Goal: Task Accomplishment & Management: Use online tool/utility

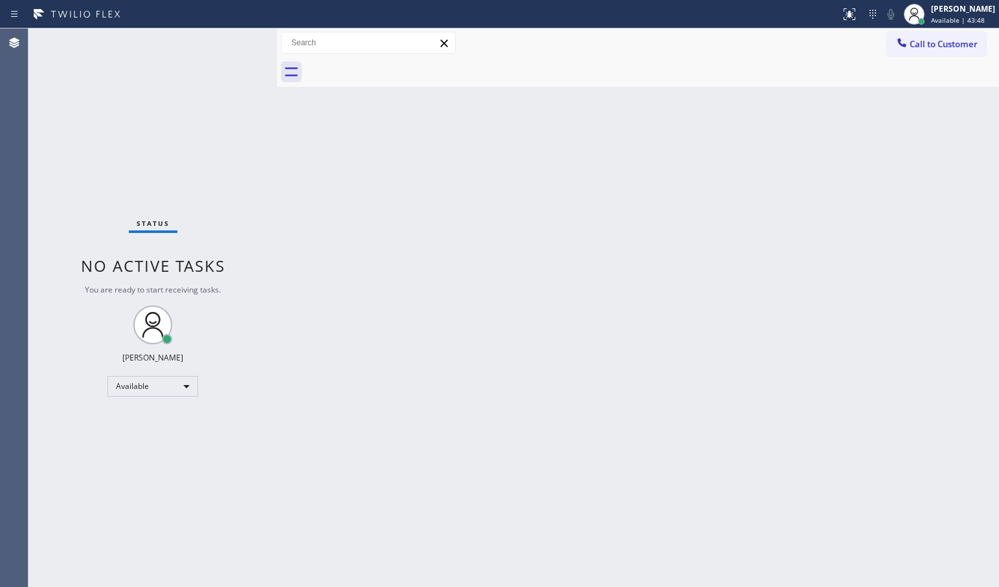
click at [237, 40] on div "Status No active tasks You are ready to start receiving tasks. [PERSON_NAME]" at bounding box center [152, 307] width 249 height 559
click at [225, 36] on div "Status No active tasks You are ready to start receiving tasks. [PERSON_NAME]" at bounding box center [152, 307] width 249 height 559
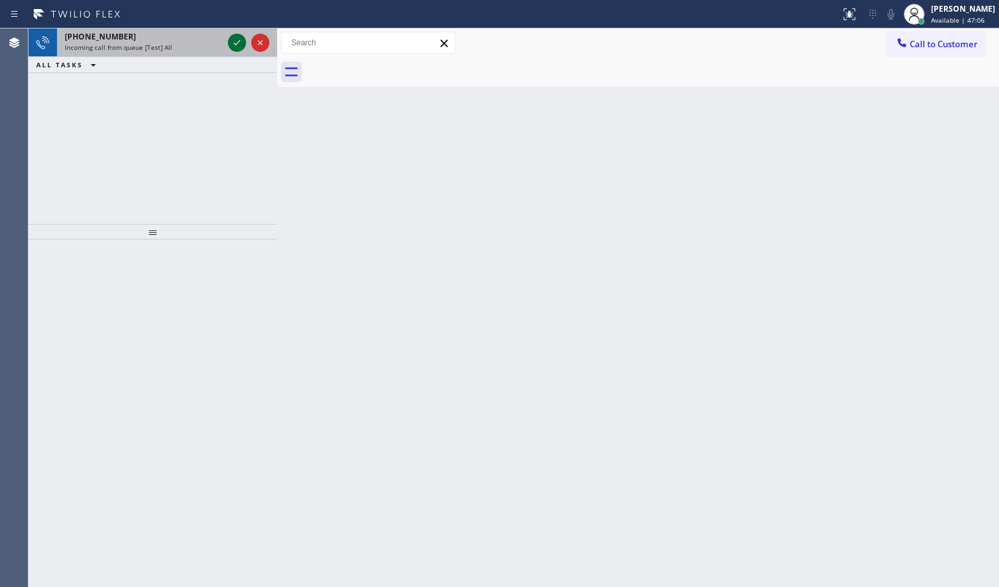
click at [236, 38] on icon at bounding box center [237, 43] width 16 height 16
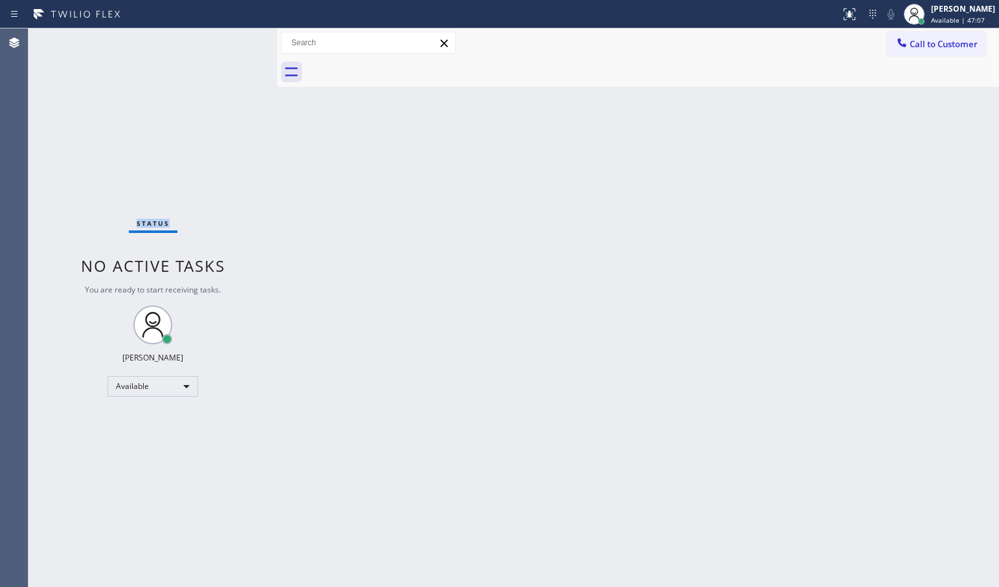
click at [236, 38] on div "Status No active tasks You are ready to start receiving tasks. [PERSON_NAME]" at bounding box center [152, 307] width 249 height 559
click at [841, 17] on icon at bounding box center [849, 14] width 16 height 16
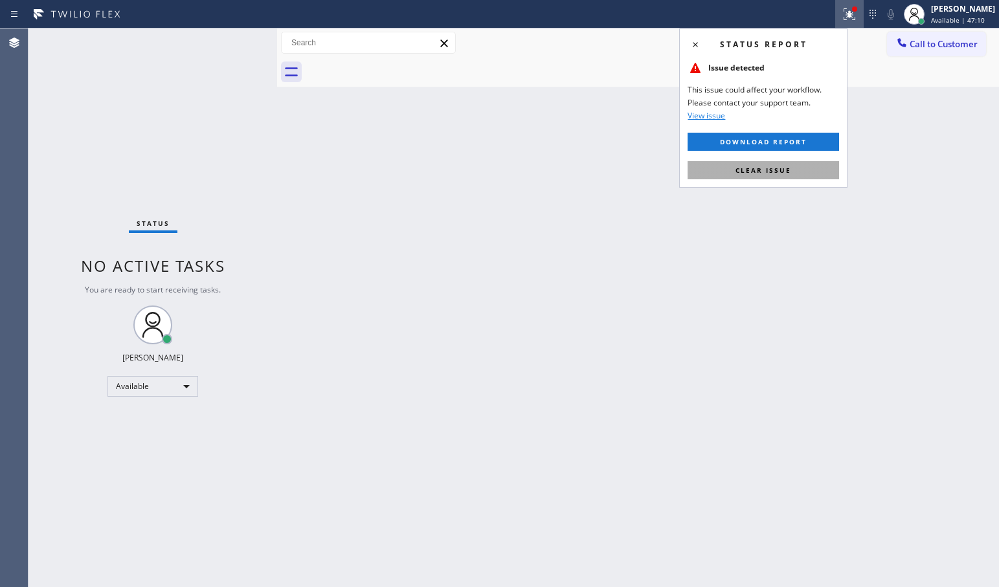
click at [787, 173] on span "Clear issue" at bounding box center [763, 170] width 56 height 9
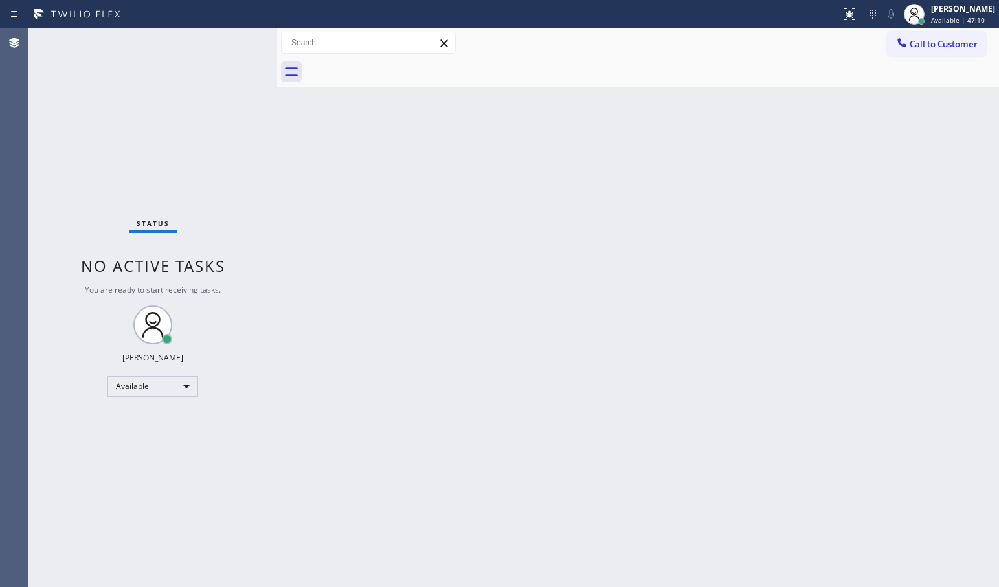
click at [250, 72] on div "Status No active tasks You are ready to start receiving tasks. [PERSON_NAME]" at bounding box center [152, 307] width 249 height 559
click at [239, 39] on div "Status No active tasks You are ready to start receiving tasks. [PERSON_NAME]" at bounding box center [152, 307] width 249 height 559
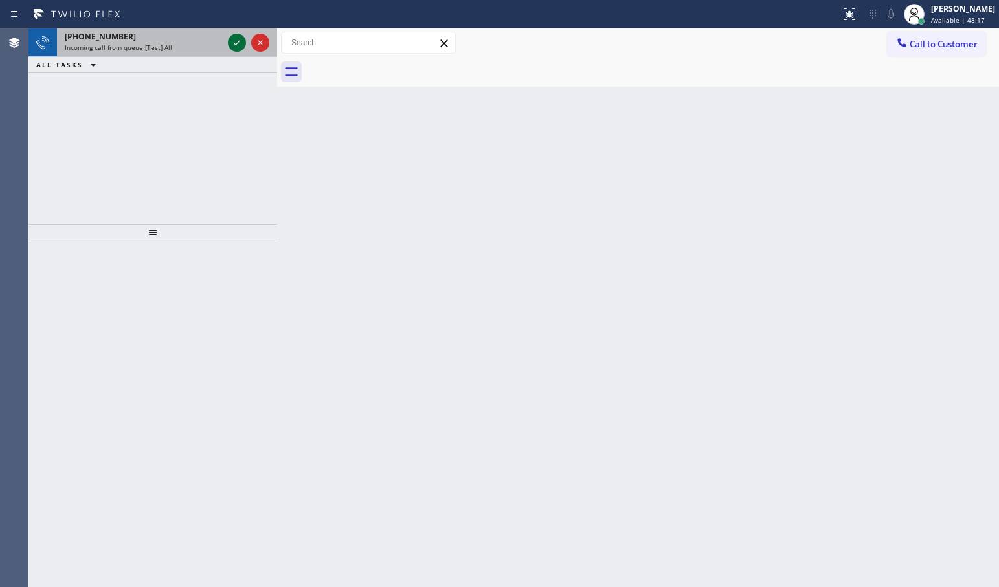
click at [239, 39] on icon at bounding box center [237, 43] width 16 height 16
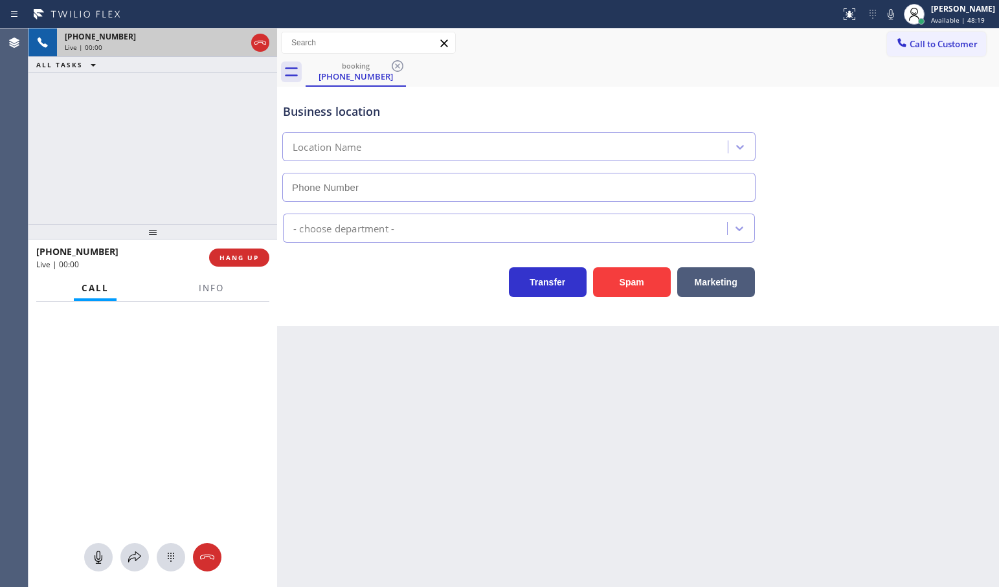
type input "[PHONE_NUMBER]"
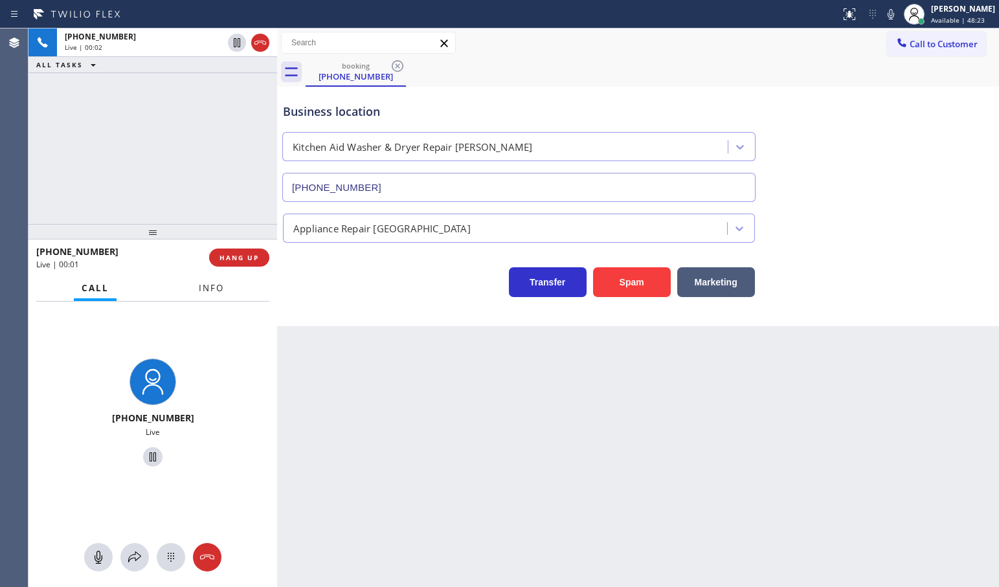
click at [205, 291] on span "Info" at bounding box center [211, 288] width 25 height 12
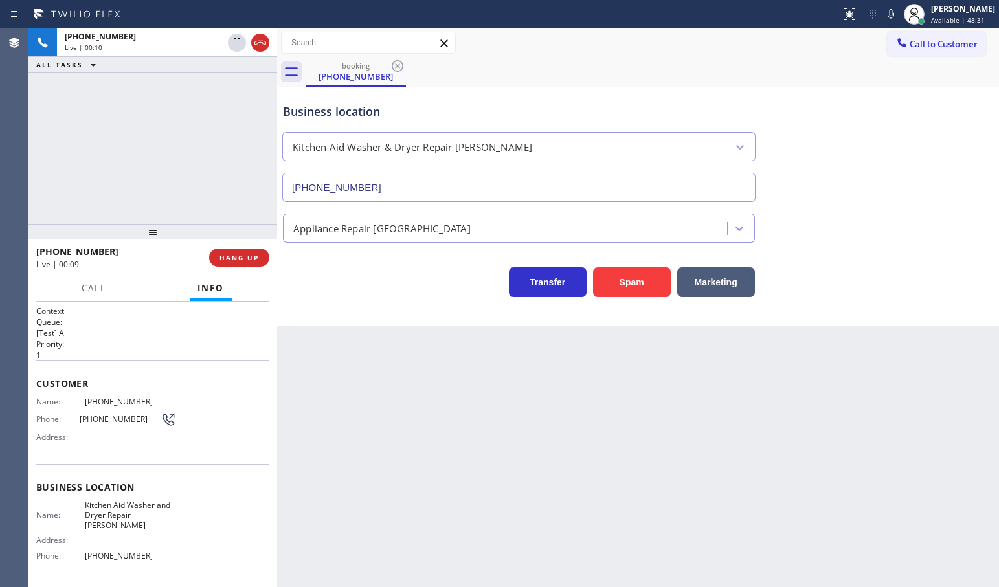
click at [153, 154] on div "[PHONE_NUMBER] Live | 00:10 ALL TASKS ALL TASKS ACTIVE TASKS TASKS IN WRAP UP" at bounding box center [152, 125] width 249 height 195
click at [148, 133] on div "[PHONE_NUMBER] Live | 00:47 ALL TASKS ALL TASKS ACTIVE TASKS TASKS IN WRAP UP" at bounding box center [152, 125] width 249 height 195
click at [108, 289] on button "Call" at bounding box center [94, 288] width 40 height 25
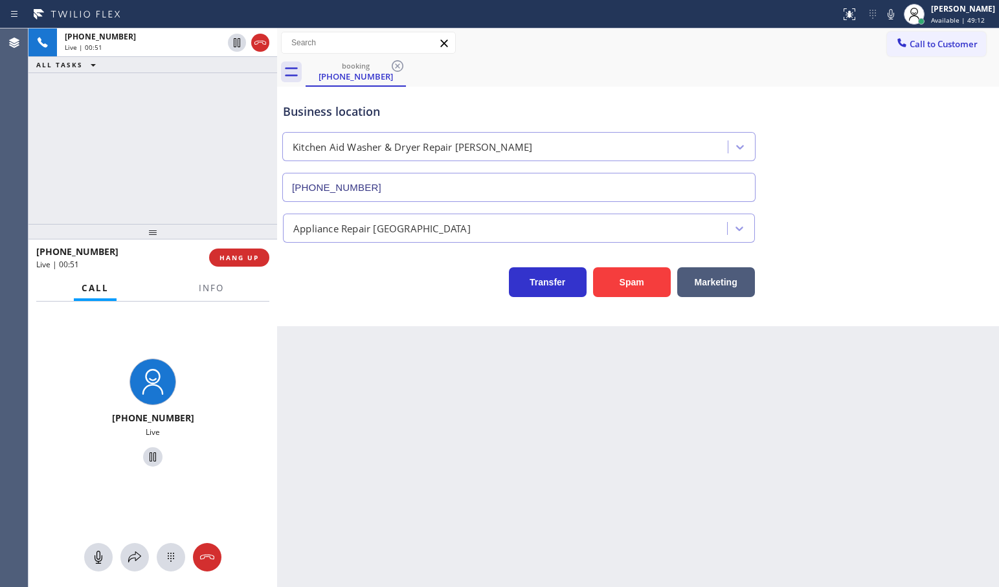
click at [166, 198] on div "[PHONE_NUMBER] Live | 00:51 ALL TASKS ALL TASKS ACTIVE TASKS TASKS IN WRAP UP" at bounding box center [152, 125] width 249 height 195
click at [451, 289] on div "Transfer Spam Marketing" at bounding box center [518, 279] width 477 height 36
click at [132, 560] on icon at bounding box center [135, 557] width 16 height 16
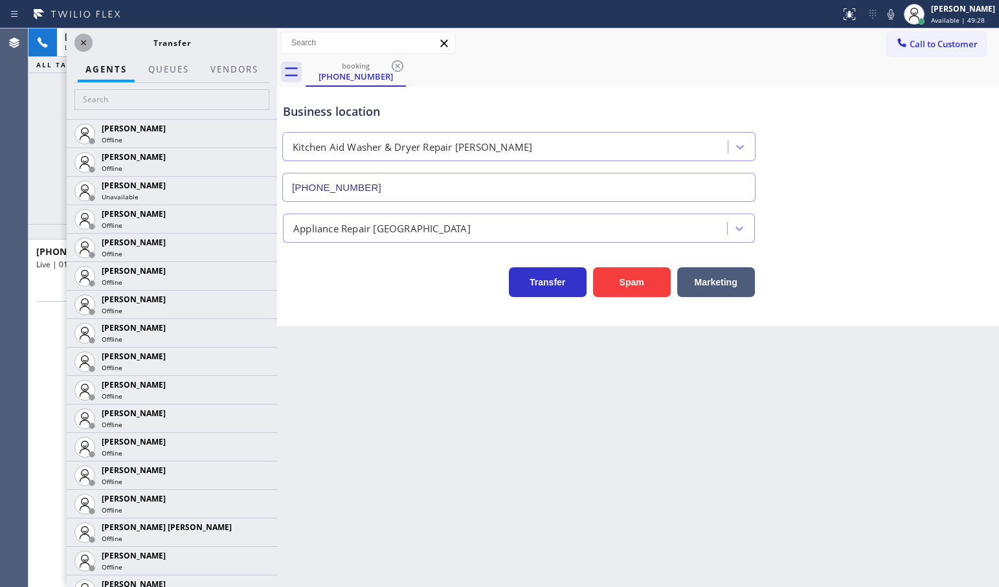
click at [87, 45] on icon at bounding box center [84, 43] width 16 height 16
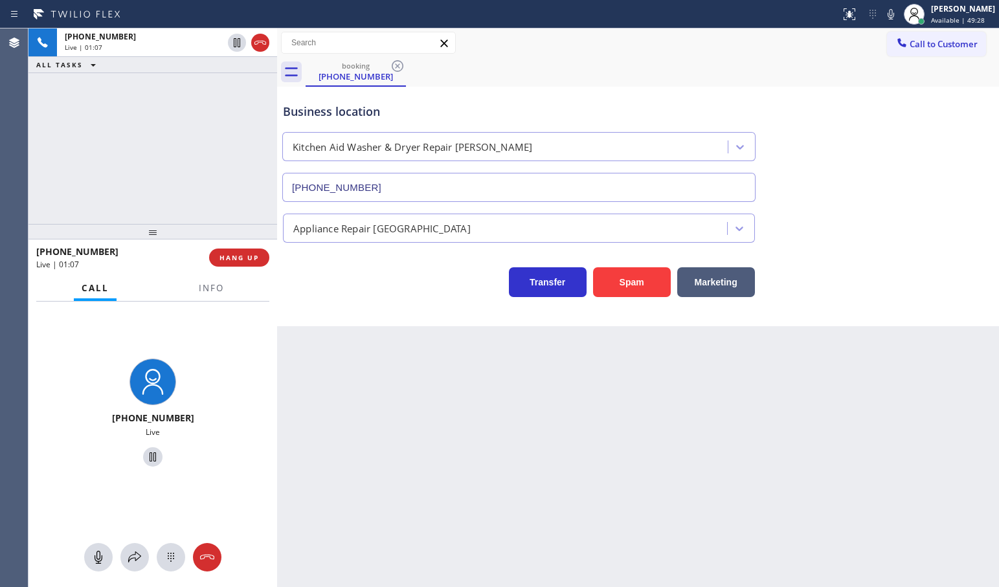
click at [175, 133] on div "[PHONE_NUMBER] Live | 01:07 ALL TASKS ALL TASKS ACTIVE TASKS TASKS IN WRAP UP" at bounding box center [152, 125] width 249 height 195
click at [230, 134] on div "[PHONE_NUMBER] Live | 01:08 ALL TASKS ALL TASKS ACTIVE TASKS TASKS IN WRAP UP" at bounding box center [152, 125] width 249 height 195
click at [240, 45] on icon at bounding box center [237, 42] width 6 height 9
click at [136, 562] on icon at bounding box center [135, 557] width 16 height 16
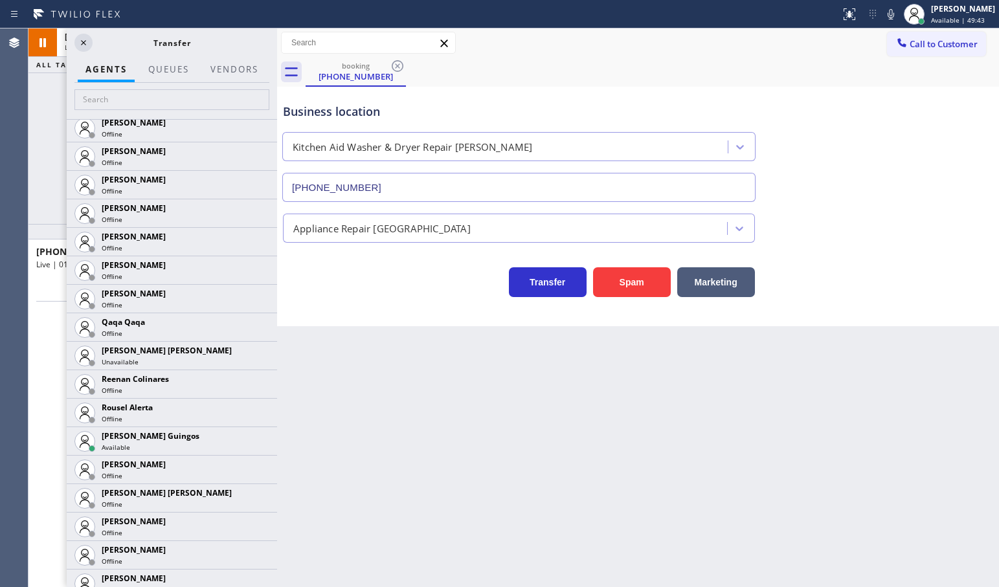
scroll to position [2544, 0]
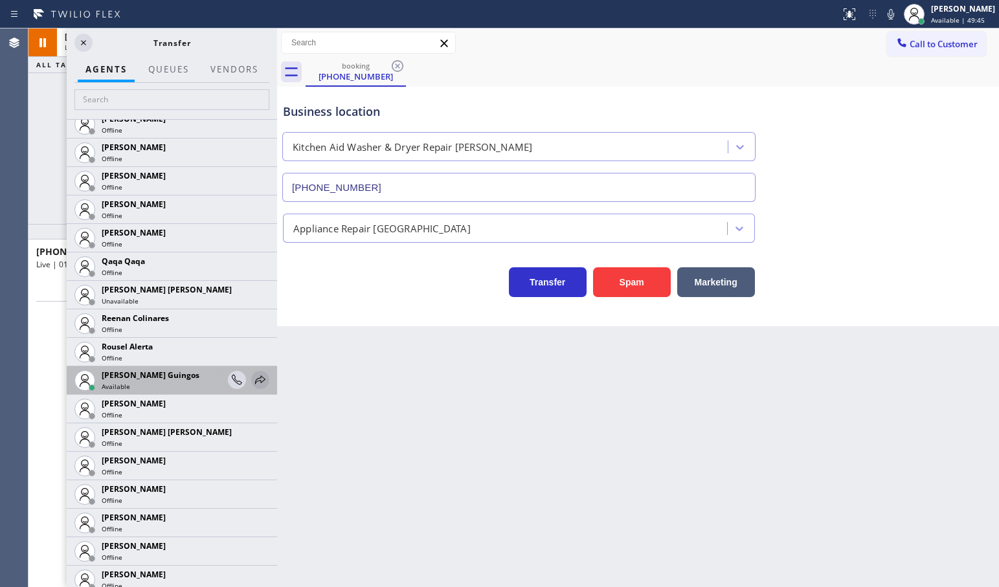
click at [255, 380] on icon at bounding box center [260, 379] width 10 height 8
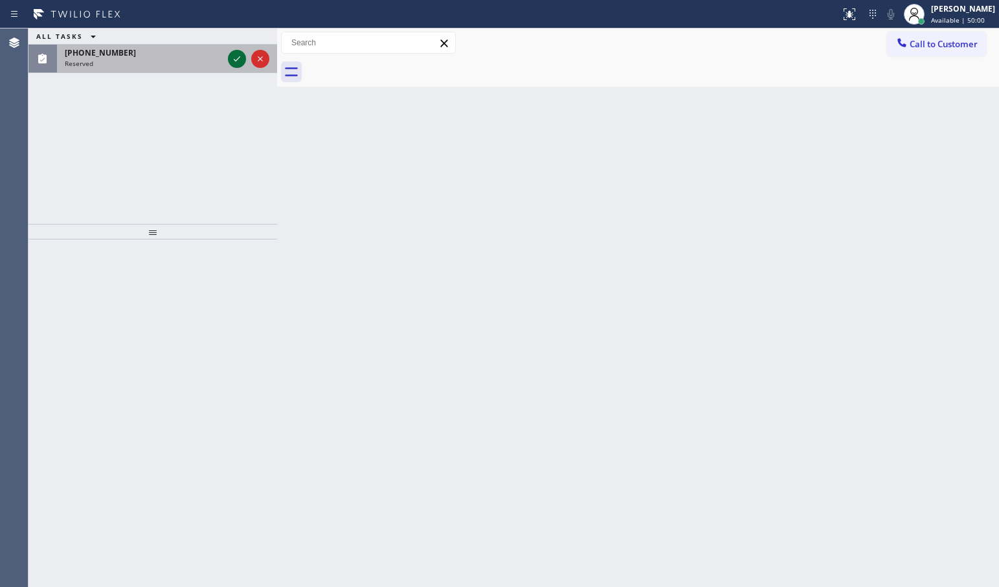
click at [236, 58] on icon at bounding box center [237, 59] width 16 height 16
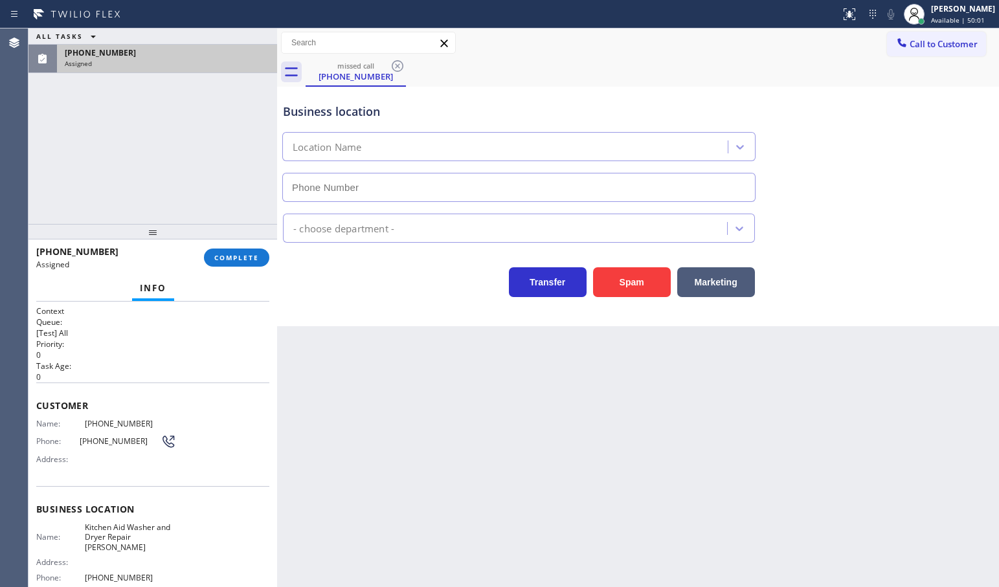
type input "[PHONE_NUMBER]"
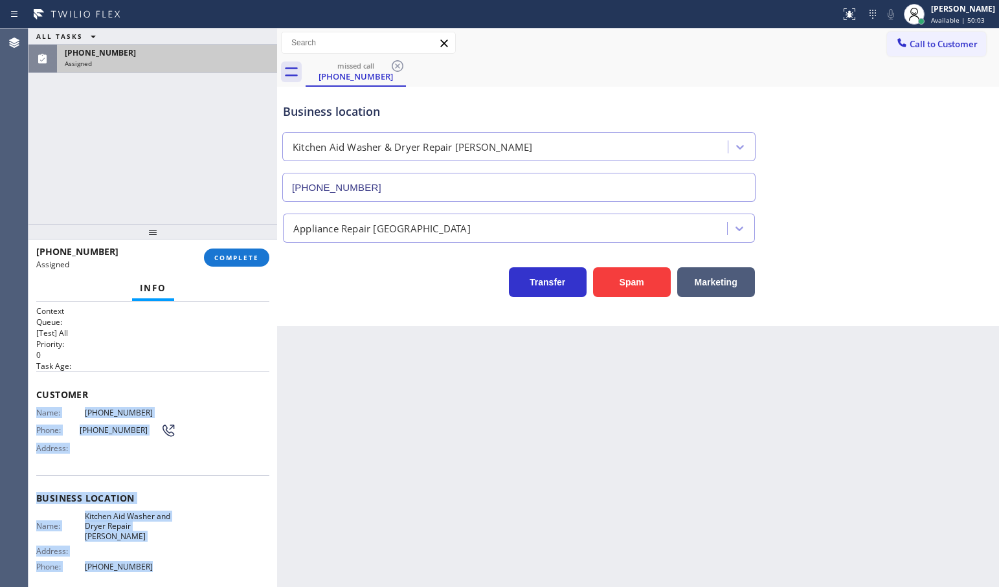
drag, startPoint x: 37, startPoint y: 423, endPoint x: 166, endPoint y: 564, distance: 191.5
click at [166, 564] on div "Context Queue: [Test] All Priority: 0 Task Age: Customer Name: [PHONE_NUMBER] P…" at bounding box center [152, 444] width 249 height 285
copy div "Name: [PHONE_NUMBER] Phone: [PHONE_NUMBER] Address: Business location Name: Kit…"
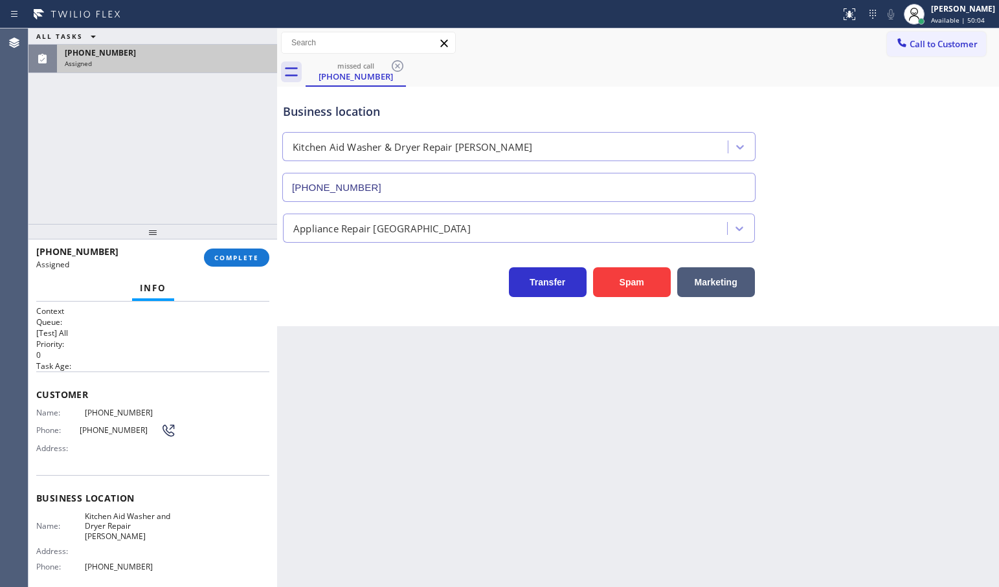
click at [239, 239] on div at bounding box center [152, 232] width 249 height 16
click at [238, 257] on span "COMPLETE" at bounding box center [236, 257] width 45 height 9
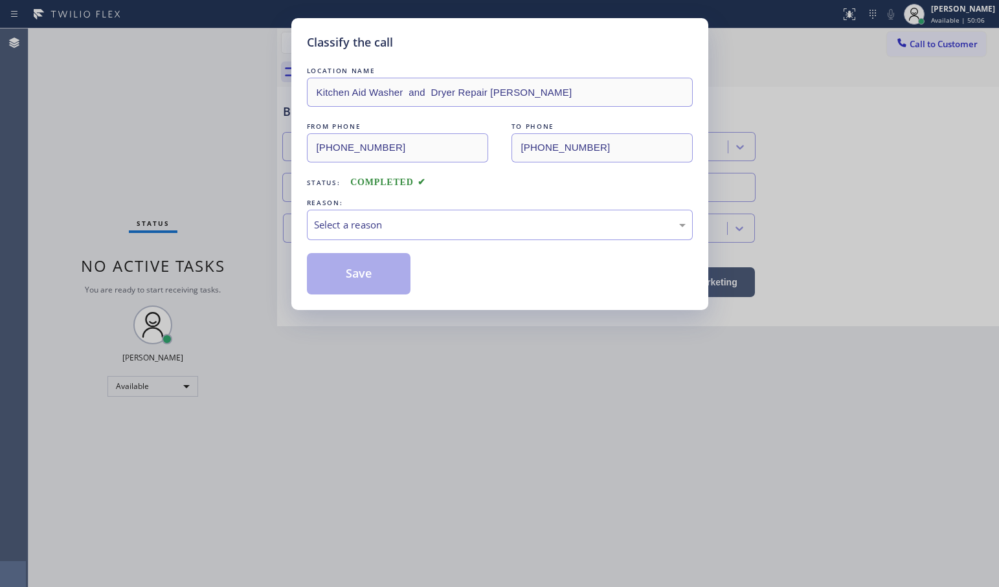
click at [331, 227] on div "Select a reason" at bounding box center [499, 224] width 371 height 15
click at [345, 228] on div "Yelp / Google" at bounding box center [499, 224] width 371 height 15
click at [344, 282] on button "Save" at bounding box center [359, 273] width 104 height 41
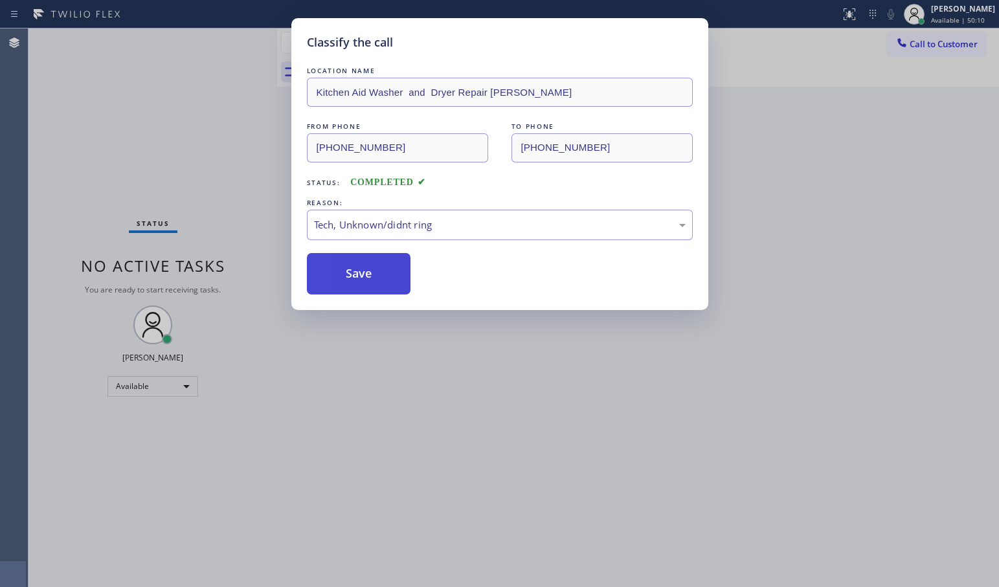
click at [344, 282] on button "Save" at bounding box center [359, 273] width 104 height 41
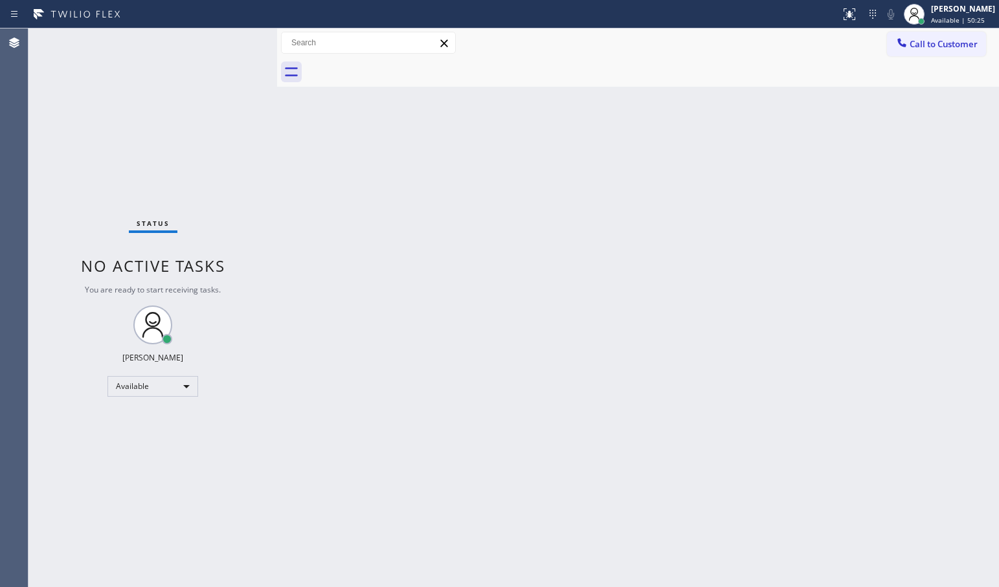
click at [177, 51] on div "Status No active tasks You are ready to start receiving tasks. [PERSON_NAME]" at bounding box center [152, 307] width 249 height 559
click at [232, 38] on div "Status No active tasks You are ready to start receiving tasks. [PERSON_NAME]" at bounding box center [152, 307] width 249 height 559
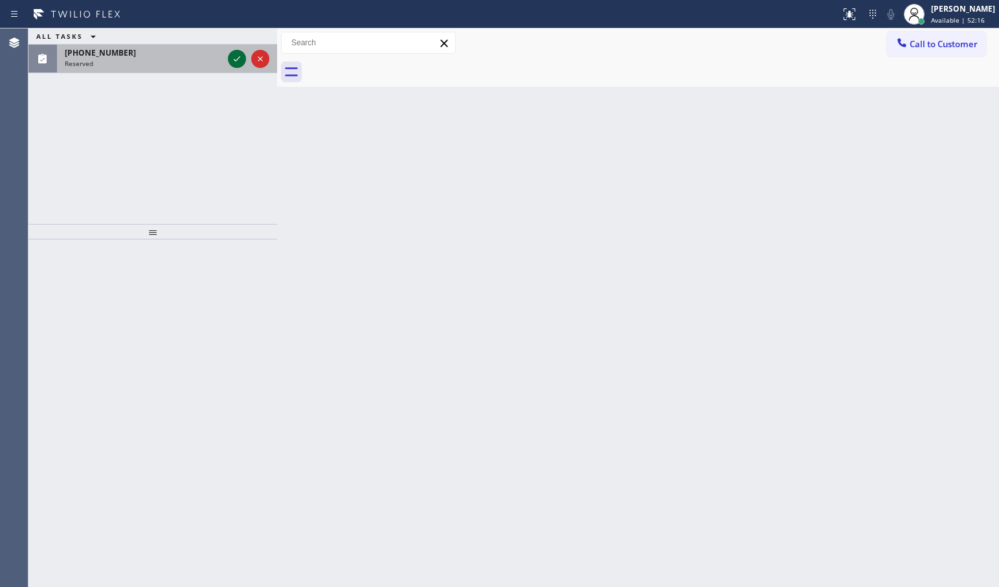
click at [236, 54] on icon at bounding box center [237, 59] width 16 height 16
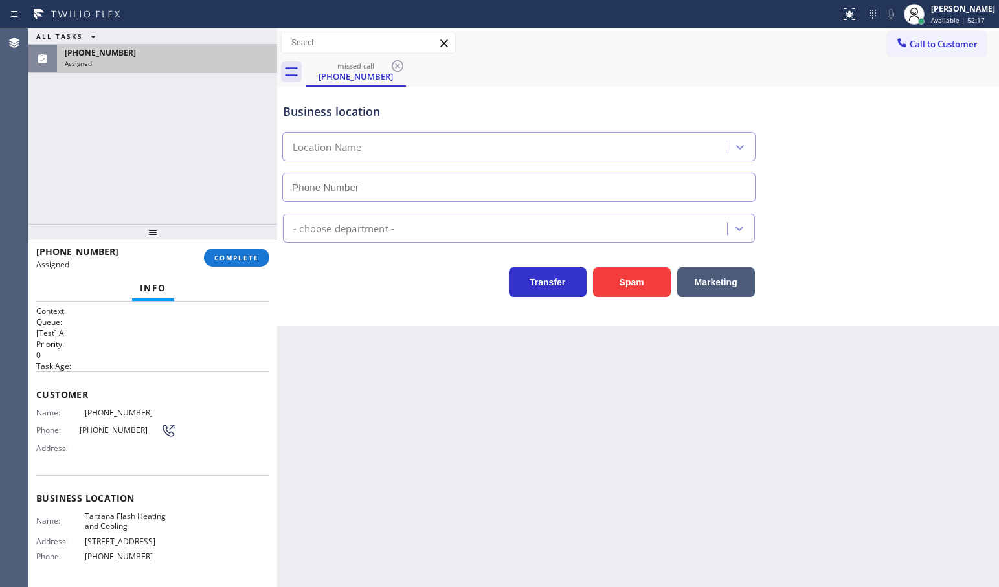
type input "[PHONE_NUMBER]"
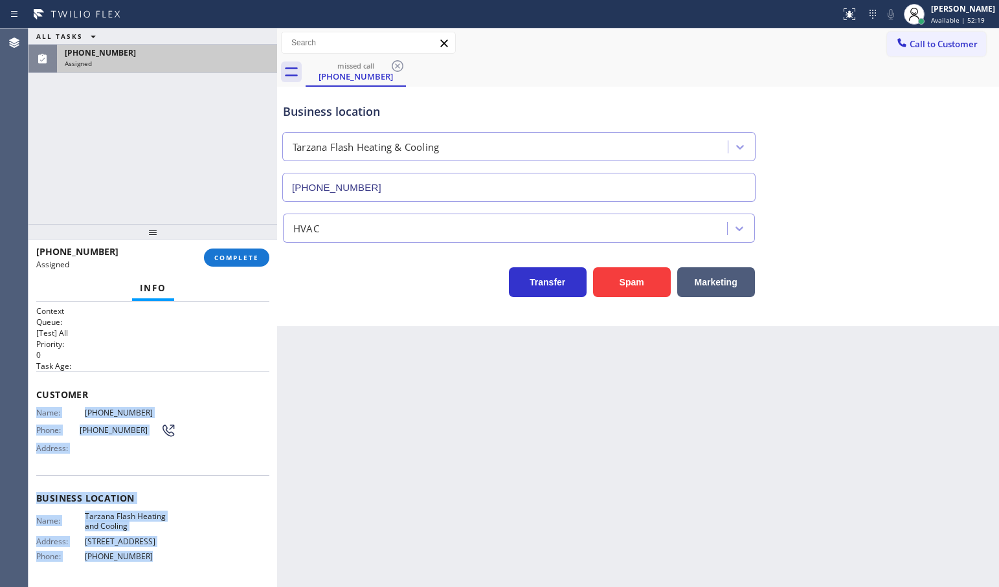
drag, startPoint x: 36, startPoint y: 416, endPoint x: 170, endPoint y: 566, distance: 201.7
click at [170, 566] on div "Context Queue: [Test] All Priority: 0 Task Age: Customer Name: [PHONE_NUMBER] P…" at bounding box center [152, 444] width 249 height 285
copy div "Name: [PHONE_NUMBER] Phone: [PHONE_NUMBER] Address: Business location Name: Tar…"
click at [237, 258] on span "COMPLETE" at bounding box center [236, 257] width 45 height 9
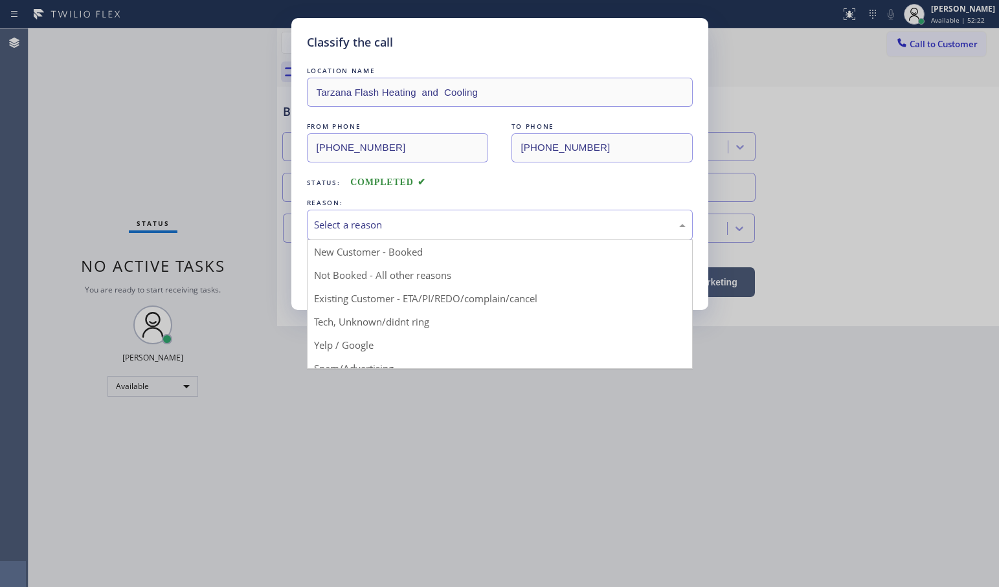
click at [344, 225] on div "Select a reason" at bounding box center [499, 224] width 371 height 15
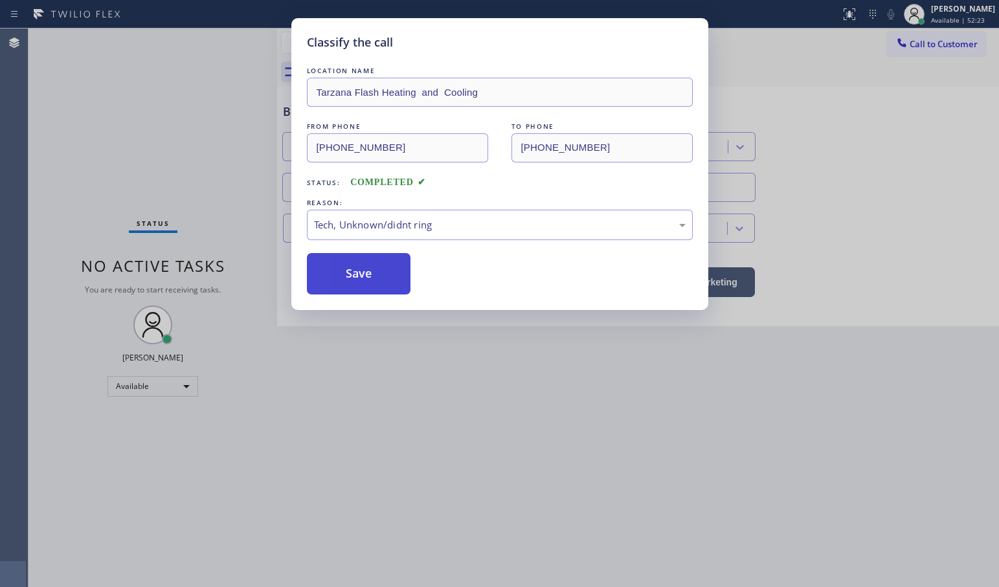
click at [384, 277] on button "Save" at bounding box center [359, 273] width 104 height 41
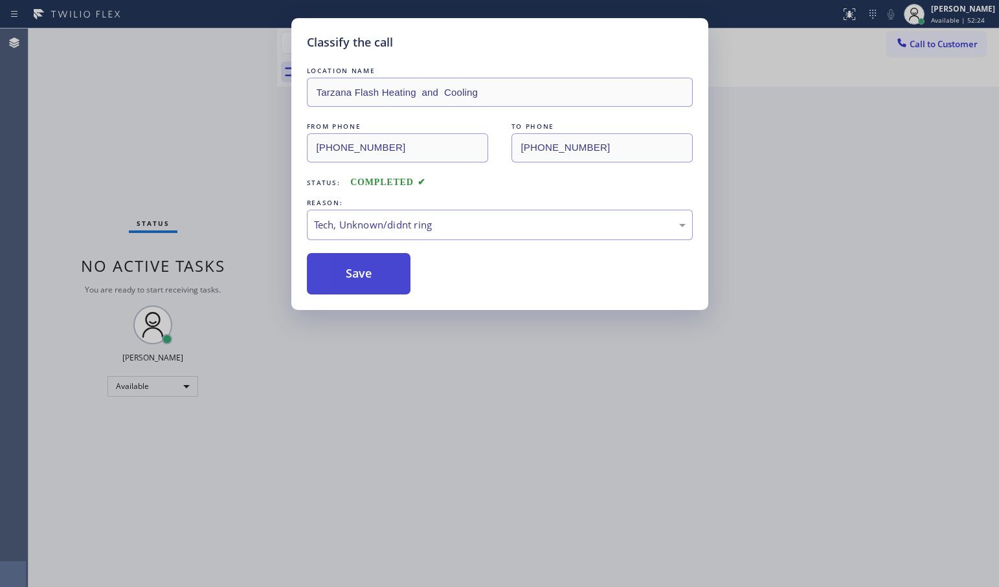
click at [384, 276] on button "Save" at bounding box center [359, 273] width 104 height 41
click at [384, 271] on button "Save" at bounding box center [359, 273] width 104 height 41
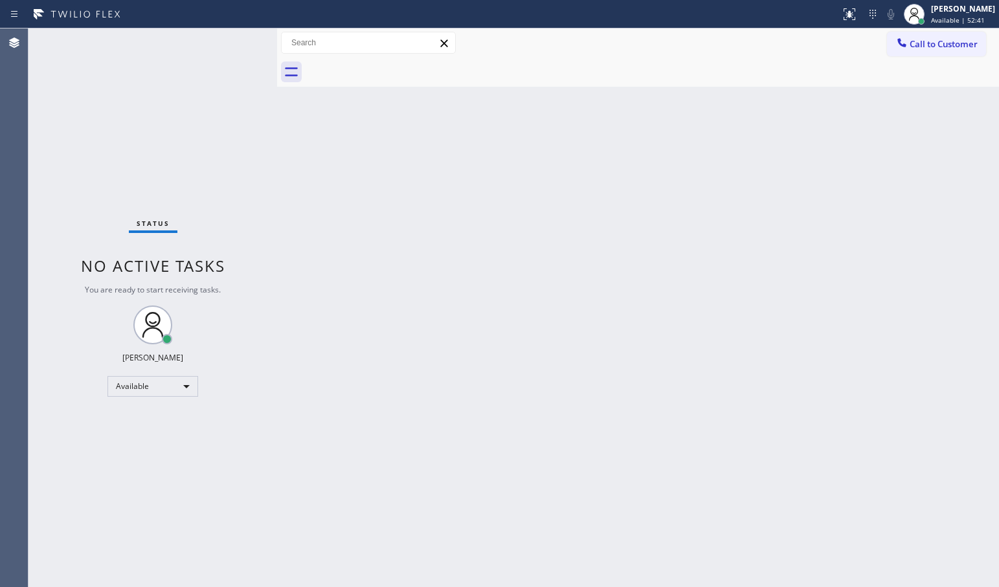
click at [232, 42] on div "Status No active tasks You are ready to start receiving tasks. [PERSON_NAME]" at bounding box center [152, 307] width 249 height 559
click at [223, 45] on div "Status No active tasks You are ready to start receiving tasks. [PERSON_NAME]" at bounding box center [152, 307] width 249 height 559
drag, startPoint x: 197, startPoint y: 90, endPoint x: 210, endPoint y: 82, distance: 15.1
click at [197, 89] on div "Status No active tasks You are ready to start receiving tasks. [PERSON_NAME]" at bounding box center [152, 307] width 249 height 559
click at [231, 47] on div "Status No active tasks You are ready to start receiving tasks. [PERSON_NAME]" at bounding box center [152, 307] width 249 height 559
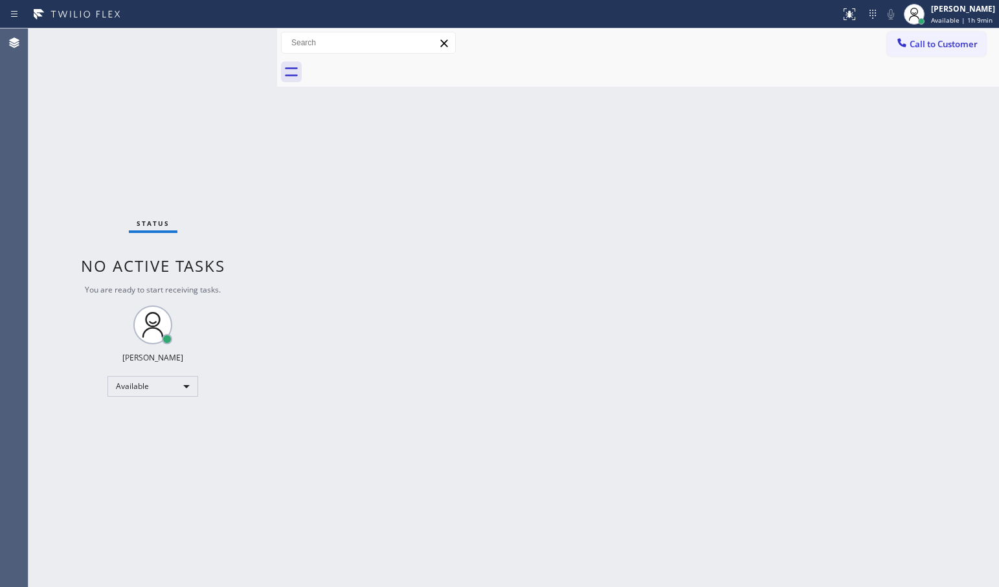
click at [228, 39] on div "Status No active tasks You are ready to start receiving tasks. [PERSON_NAME]" at bounding box center [152, 307] width 249 height 559
click at [228, 38] on div "Status No active tasks You are ready to start receiving tasks. [PERSON_NAME]" at bounding box center [152, 307] width 249 height 559
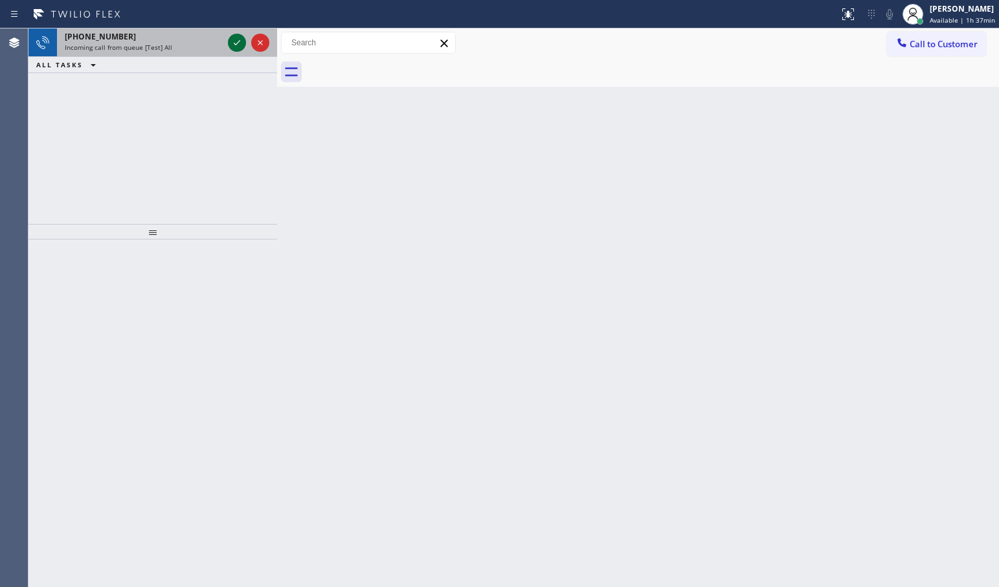
click at [234, 47] on icon at bounding box center [237, 43] width 16 height 16
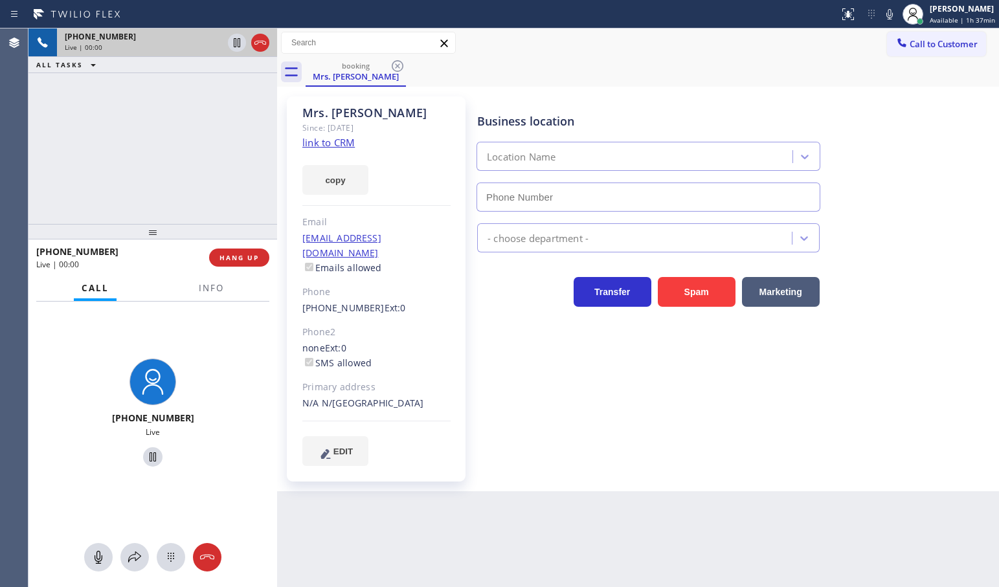
type input "[PHONE_NUMBER]"
click at [334, 140] on link "link to CRM" at bounding box center [328, 142] width 52 height 13
click at [181, 130] on div "[PHONE_NUMBER] Live | 00:04 ALL TASKS ALL TASKS ACTIVE TASKS TASKS IN WRAP UP" at bounding box center [152, 125] width 249 height 195
click at [157, 176] on div "[PHONE_NUMBER] Live | 00:30 ALL TASKS ALL TASKS ACTIVE TASKS TASKS IN WRAP UP" at bounding box center [152, 125] width 249 height 195
click at [135, 168] on div "[PHONE_NUMBER] Live | 00:37 ALL TASKS ALL TASKS ACTIVE TASKS TASKS IN WRAP UP" at bounding box center [152, 125] width 249 height 195
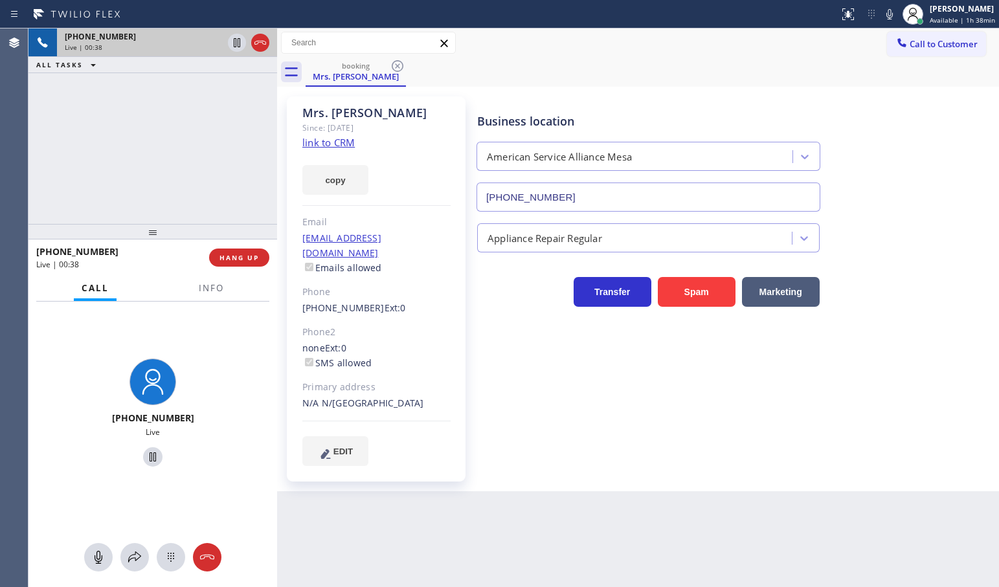
drag, startPoint x: 228, startPoint y: 464, endPoint x: 154, endPoint y: 82, distance: 389.0
click at [228, 462] on div "[PHONE_NUMBER] Live" at bounding box center [152, 415] width 249 height 226
click at [152, 145] on div "[PHONE_NUMBER] Live | 00:39 ALL TASKS ALL TASKS ACTIVE TASKS TASKS IN WRAP UP" at bounding box center [152, 125] width 249 height 195
click at [142, 143] on div "[PHONE_NUMBER] Live | 00:40 ALL TASKS ALL TASKS ACTIVE TASKS TASKS IN WRAP UP" at bounding box center [152, 125] width 249 height 195
click at [199, 143] on div "[PHONE_NUMBER] Live | 00:41 ALL TASKS ALL TASKS ACTIVE TASKS TASKS IN WRAP UP" at bounding box center [152, 125] width 249 height 195
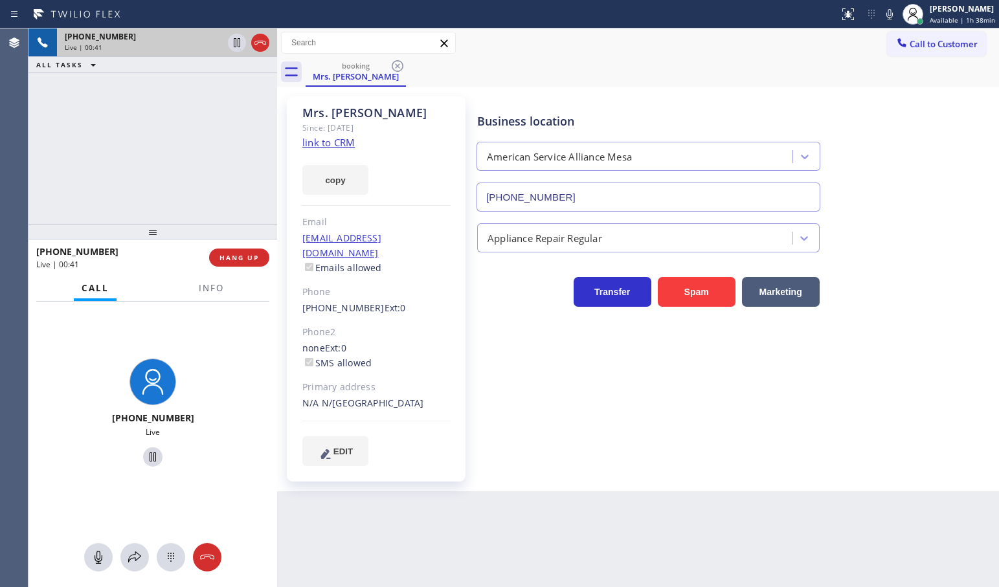
drag, startPoint x: 228, startPoint y: 107, endPoint x: 217, endPoint y: 32, distance: 76.5
click at [228, 107] on div "[PHONE_NUMBER] Live | 00:41 ALL TASKS ALL TASKS ACTIVE TASKS TASKS IN WRAP UP" at bounding box center [152, 125] width 249 height 195
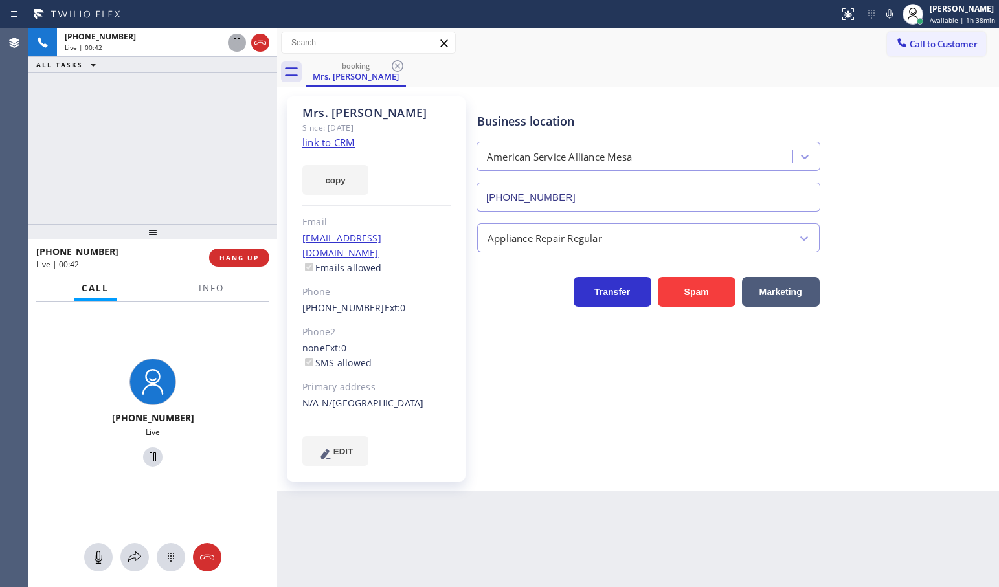
click at [236, 43] on icon at bounding box center [237, 42] width 6 height 9
click at [127, 555] on icon at bounding box center [135, 557] width 16 height 16
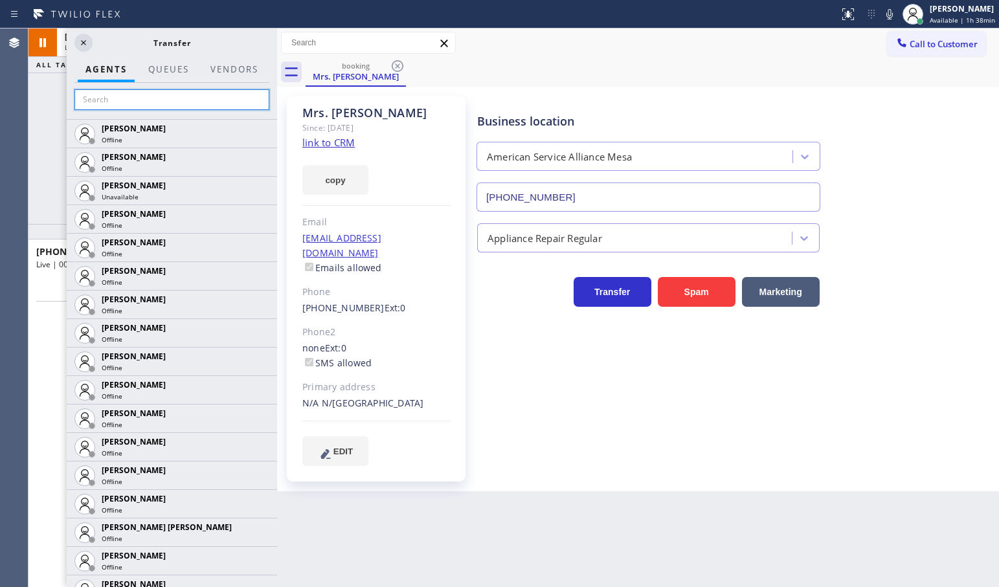
click at [149, 102] on input "text" at bounding box center [171, 99] width 195 height 21
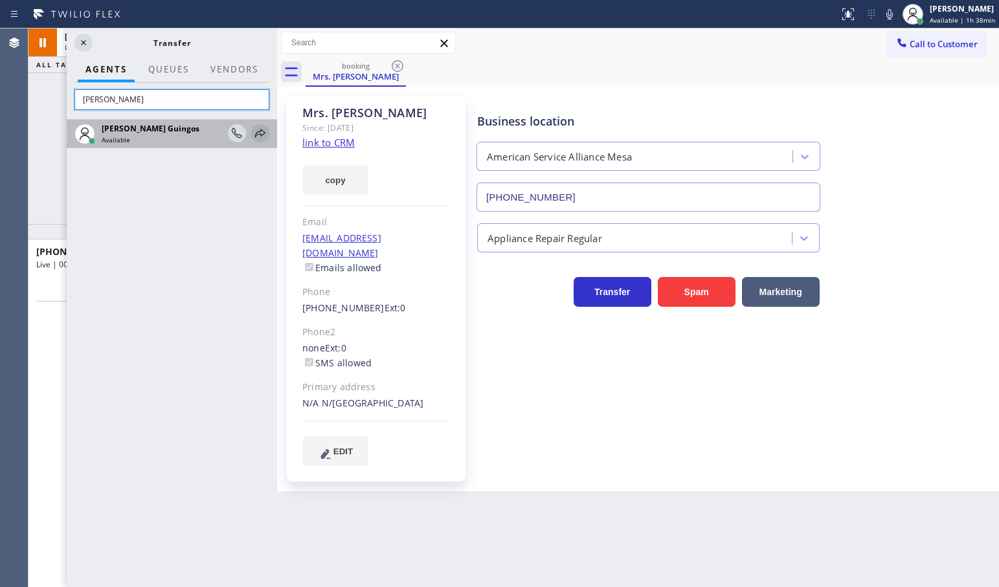
type input "[PERSON_NAME]"
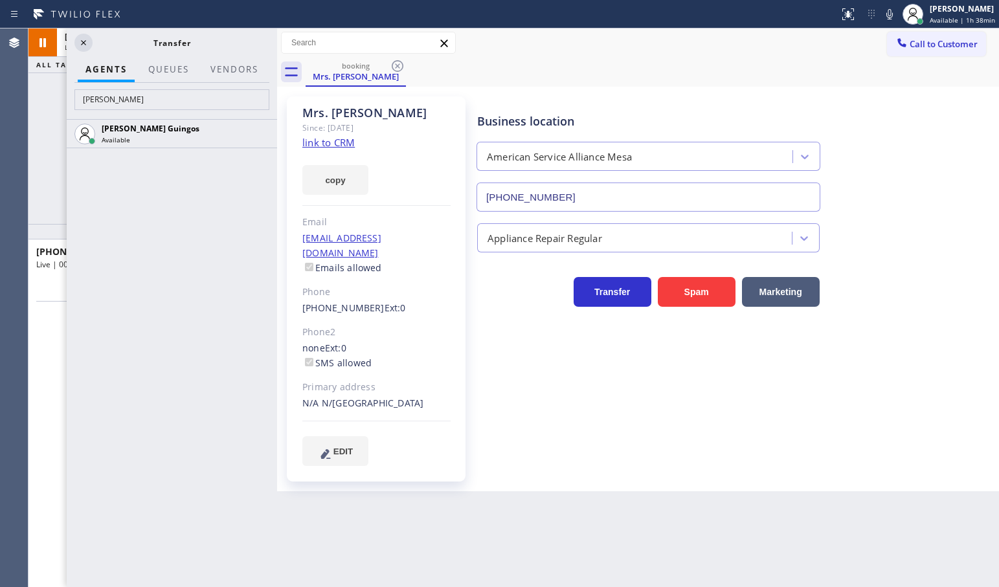
drag, startPoint x: 258, startPoint y: 138, endPoint x: 252, endPoint y: 123, distance: 16.2
click at [0, 0] on icon at bounding box center [0, 0] width 0 height 0
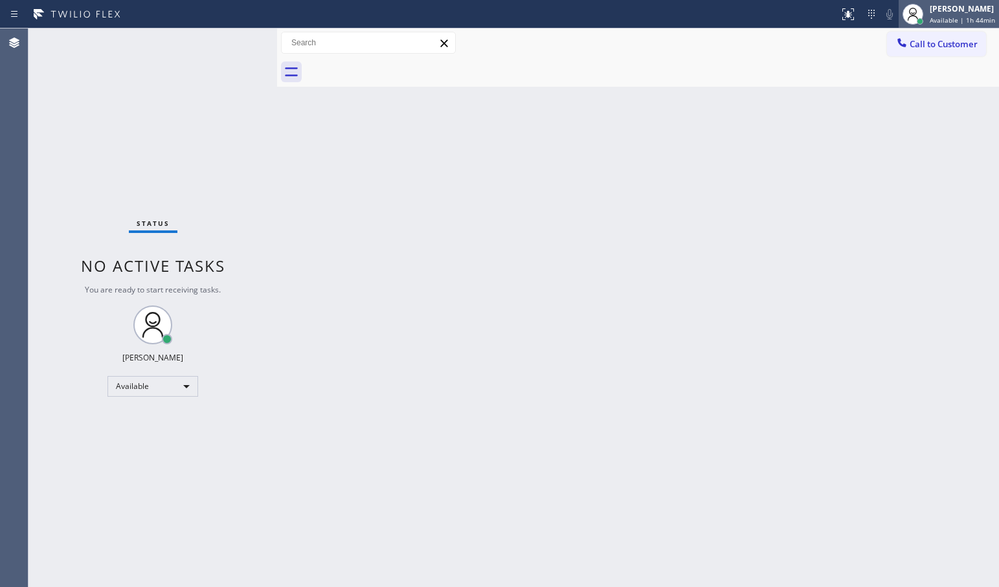
click at [941, 6] on div "[PERSON_NAME]" at bounding box center [961, 8] width 65 height 11
click at [946, 11] on div "[PERSON_NAME]" at bounding box center [961, 8] width 65 height 11
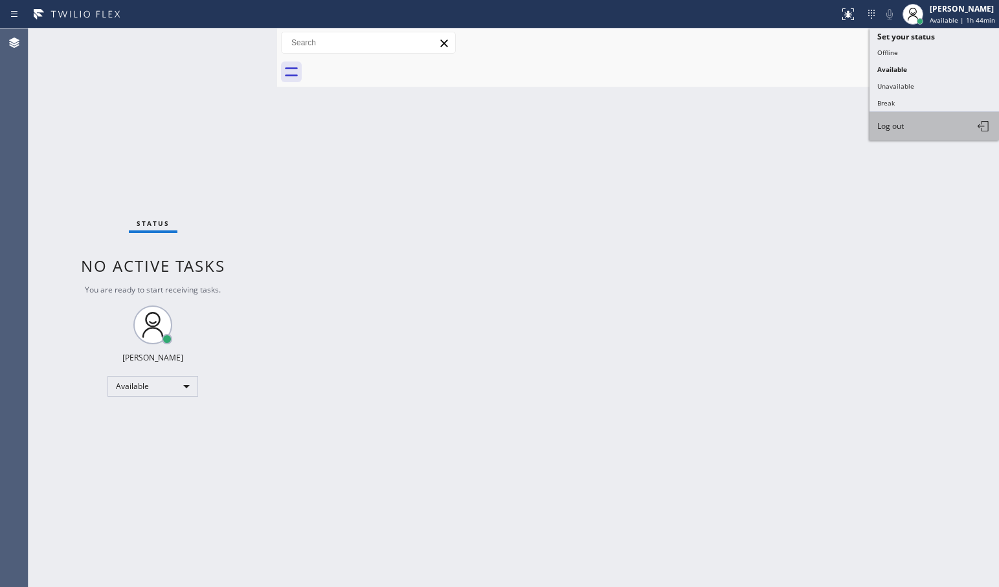
click at [903, 131] on span "Log out" at bounding box center [890, 125] width 27 height 11
